Goal: Navigation & Orientation: Find specific page/section

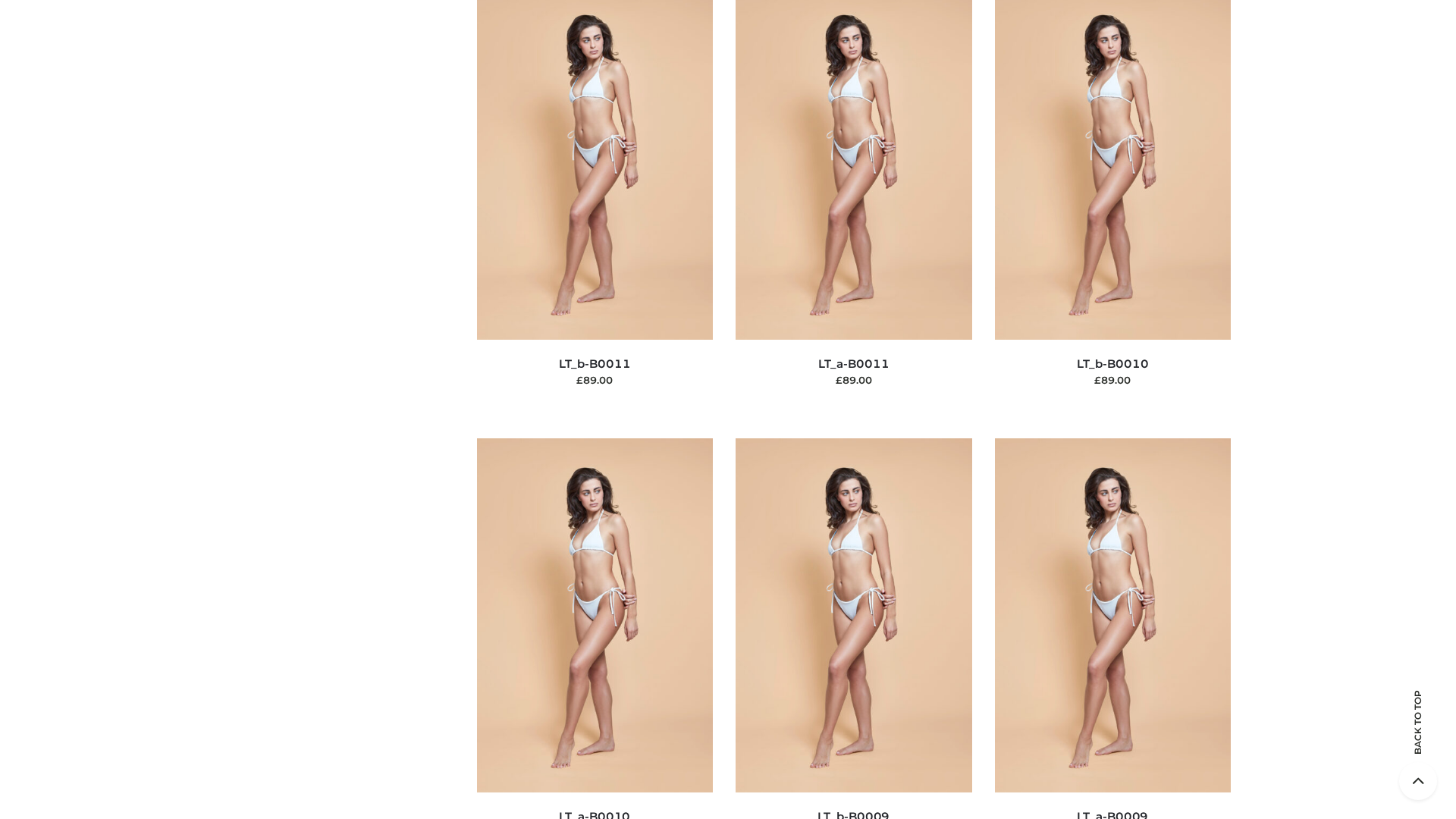
scroll to position [6813, 0]
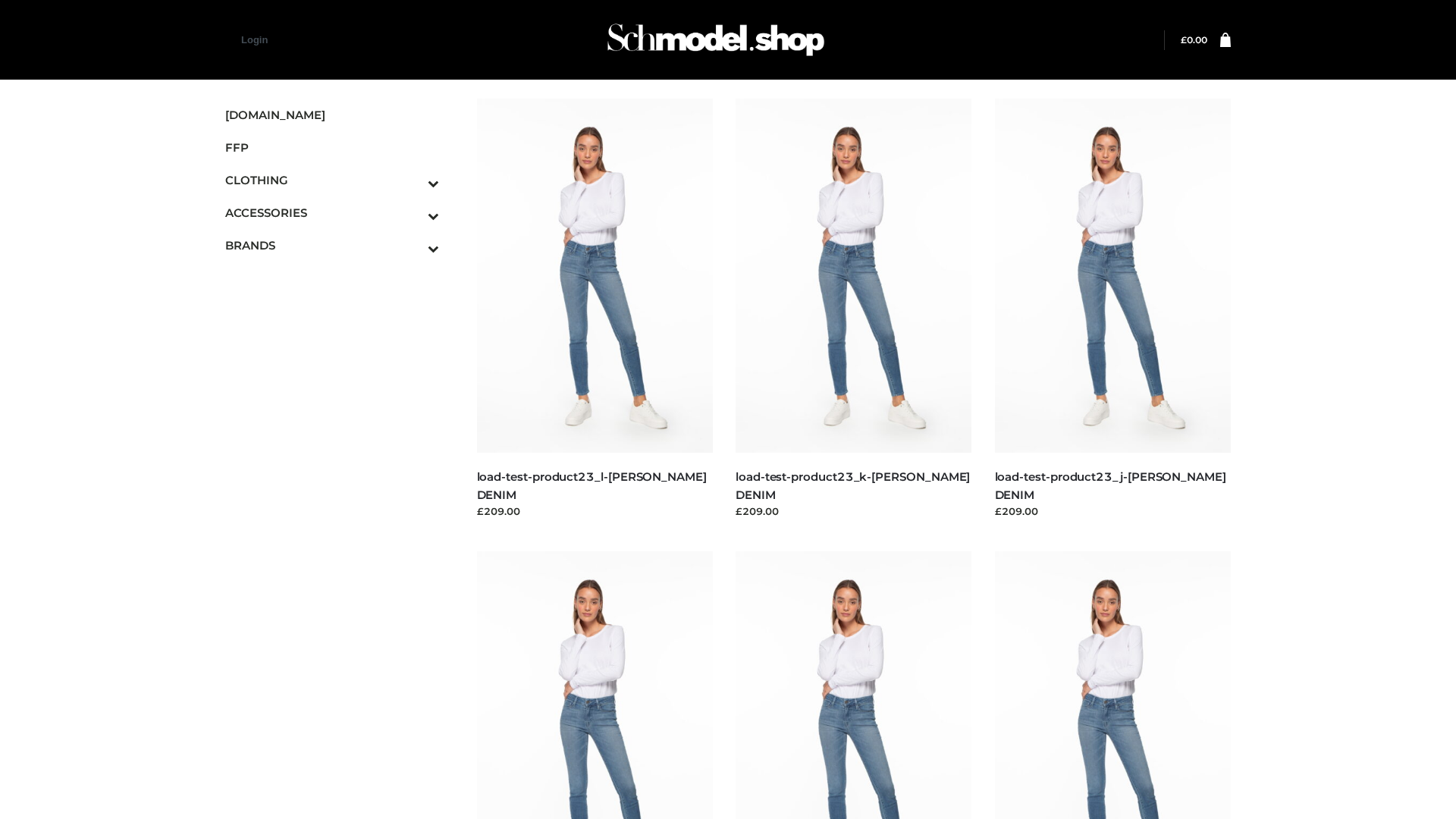
scroll to position [1330, 0]
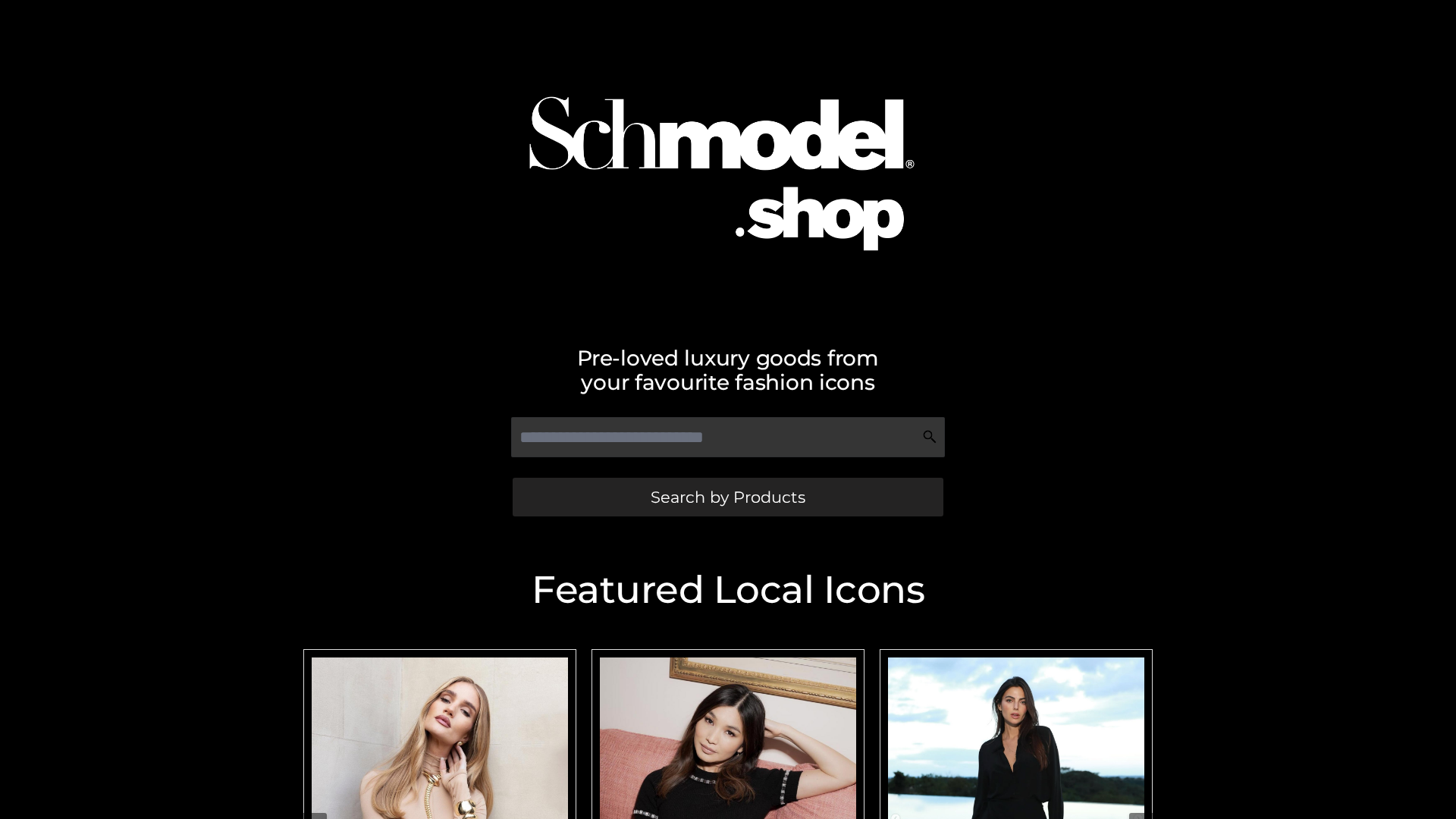
click at [727, 497] on span "Search by Products" at bounding box center [727, 497] width 155 height 16
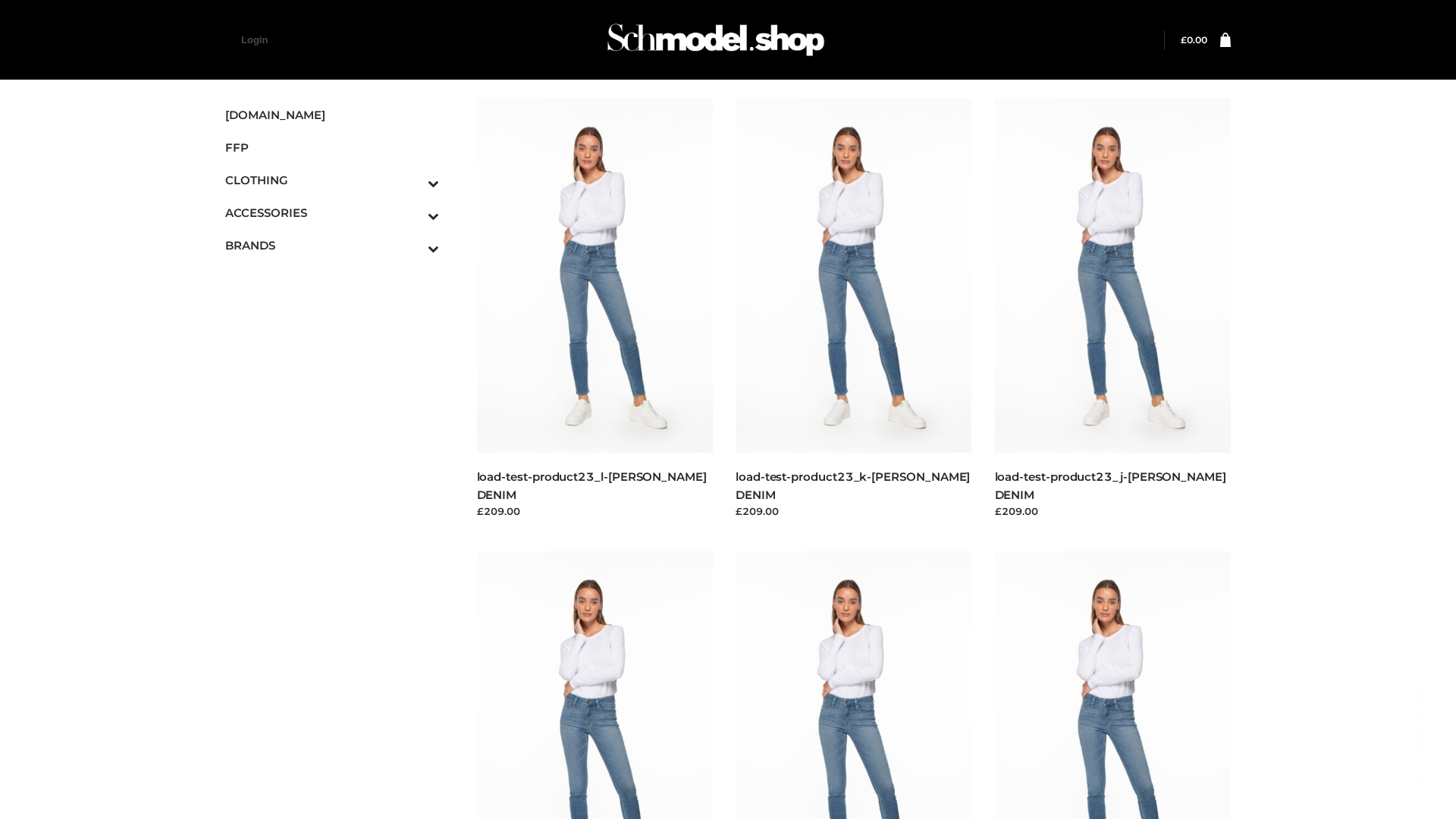
scroll to position [1330, 0]
